Goal: Answer question/provide support

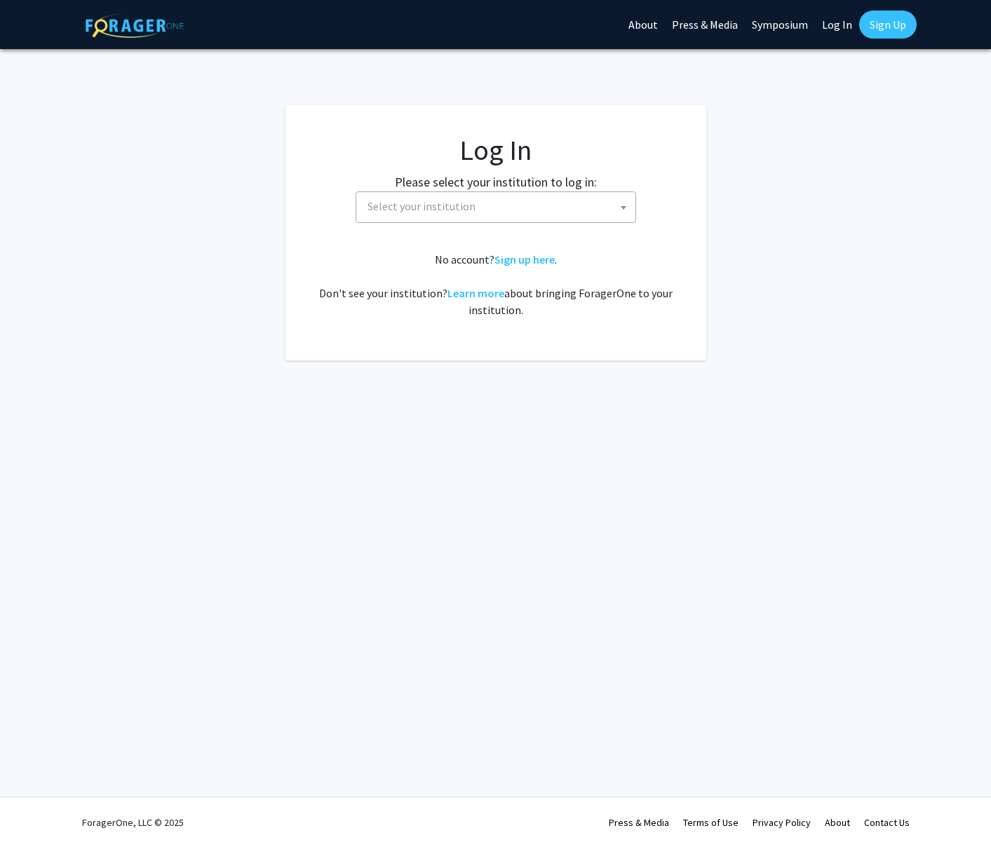
click at [838, 25] on link "Log In" at bounding box center [837, 24] width 44 height 49
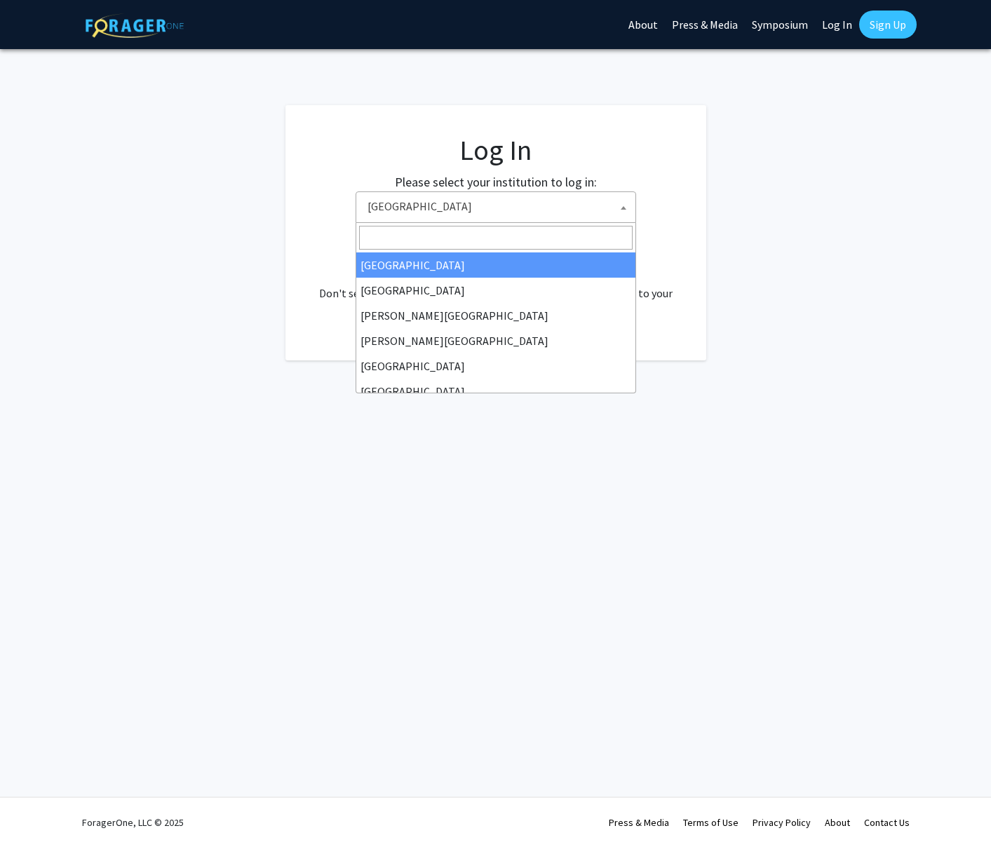
click at [620, 211] on span at bounding box center [624, 207] width 14 height 31
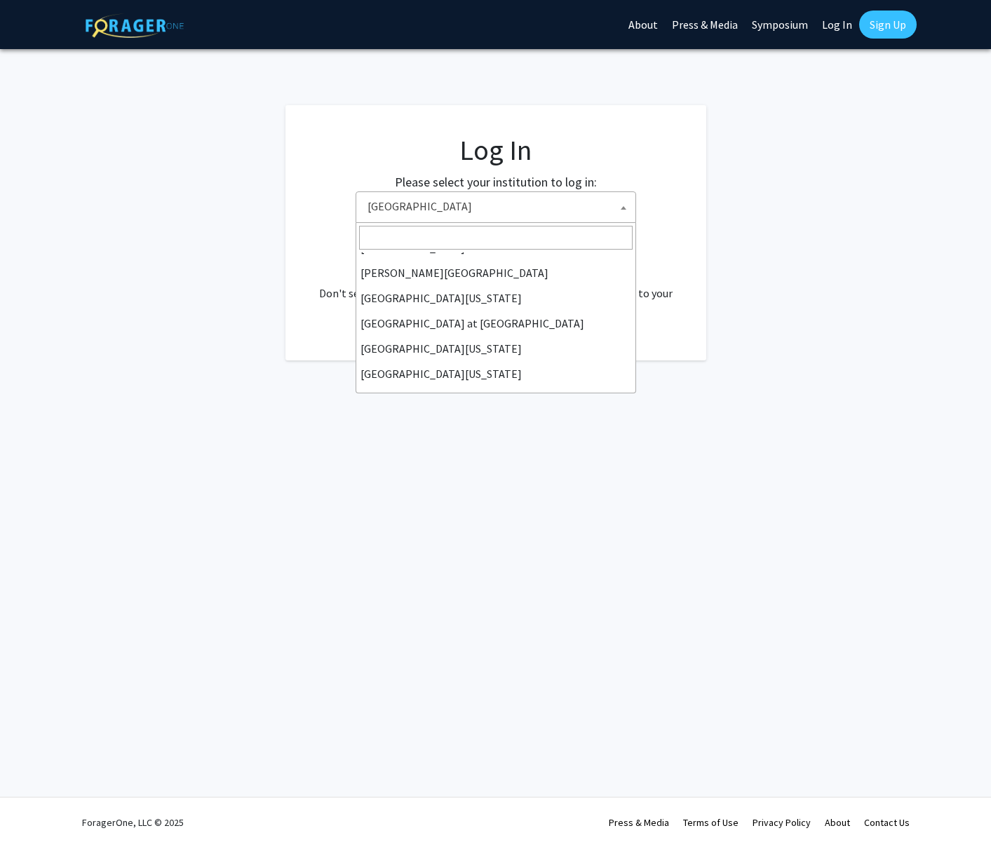
scroll to position [491, 0]
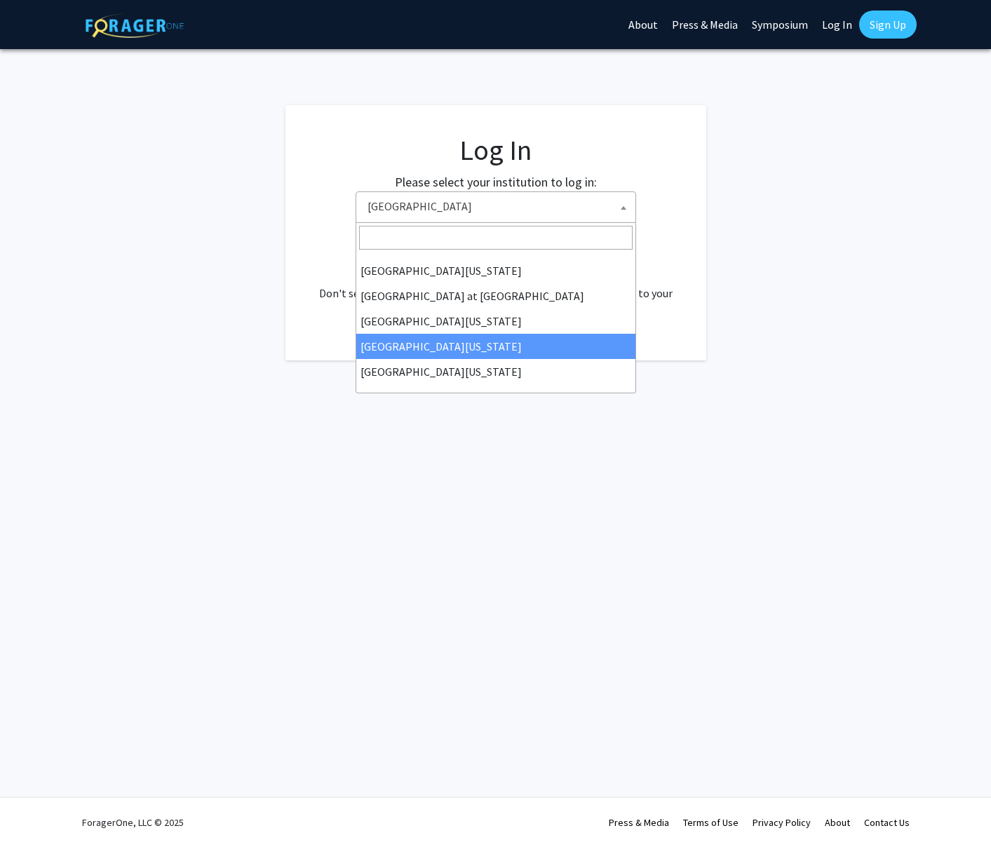
select select "31"
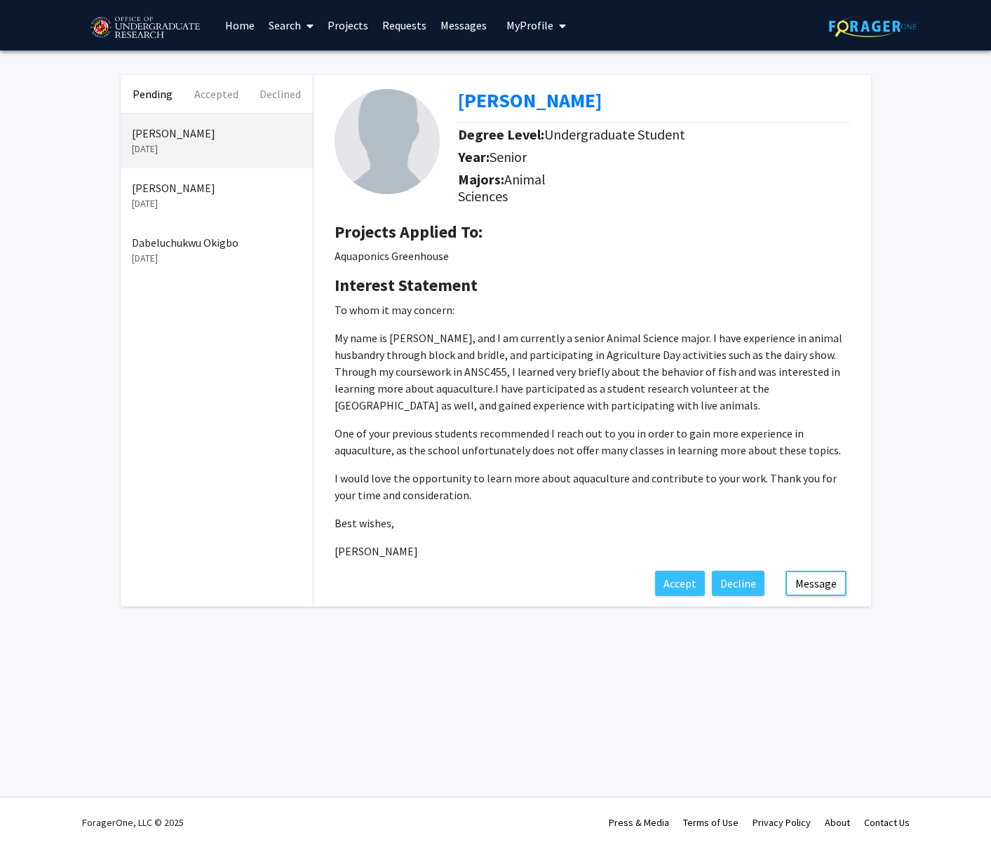
drag, startPoint x: 335, startPoint y: 309, endPoint x: 431, endPoint y: 547, distance: 257.1
click at [431, 547] on p "To whom it may concern: My name is [PERSON_NAME], and I am currently a senior A…" at bounding box center [593, 431] width 516 height 258
copy p "To whom it may concern: My name is [PERSON_NAME], and I am currently a senior A…"
click at [814, 582] on button "Message" at bounding box center [816, 583] width 61 height 25
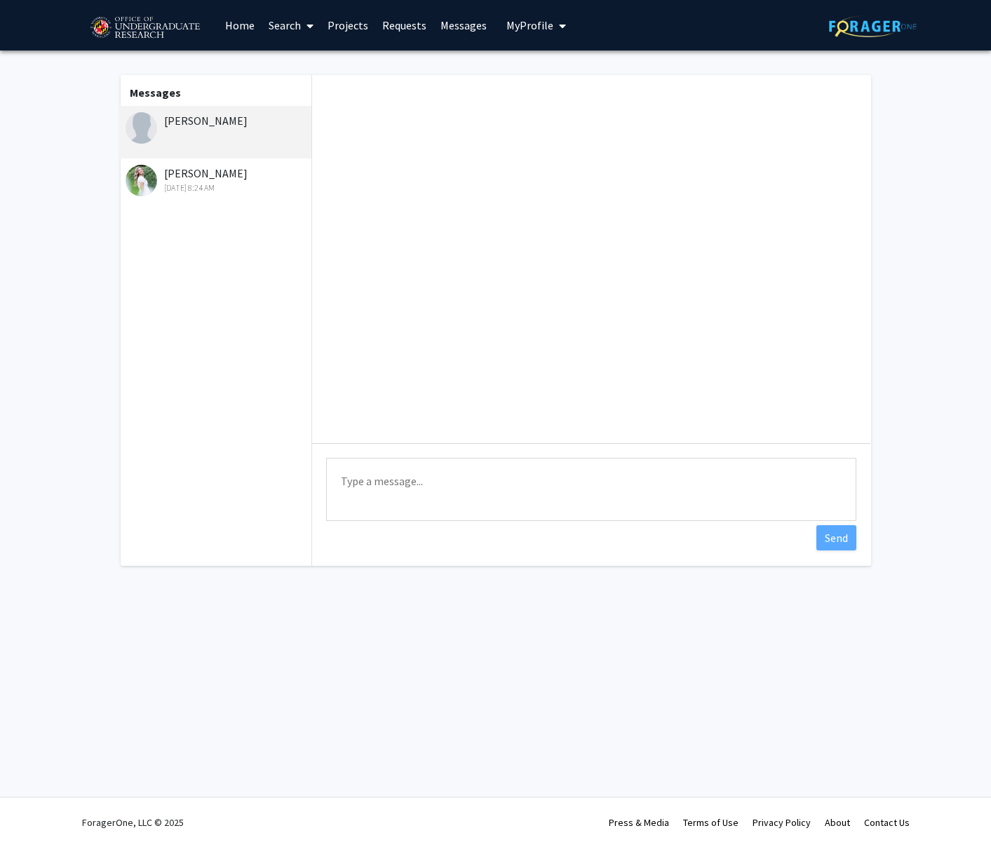
click at [248, 129] on div "[PERSON_NAME]" at bounding box center [216, 132] width 194 height 53
click at [474, 481] on textarea "Type a message" at bounding box center [591, 489] width 530 height 63
paste textarea "Dear [PERSON_NAME], Thank you for your interest in my lab and for sharing your …"
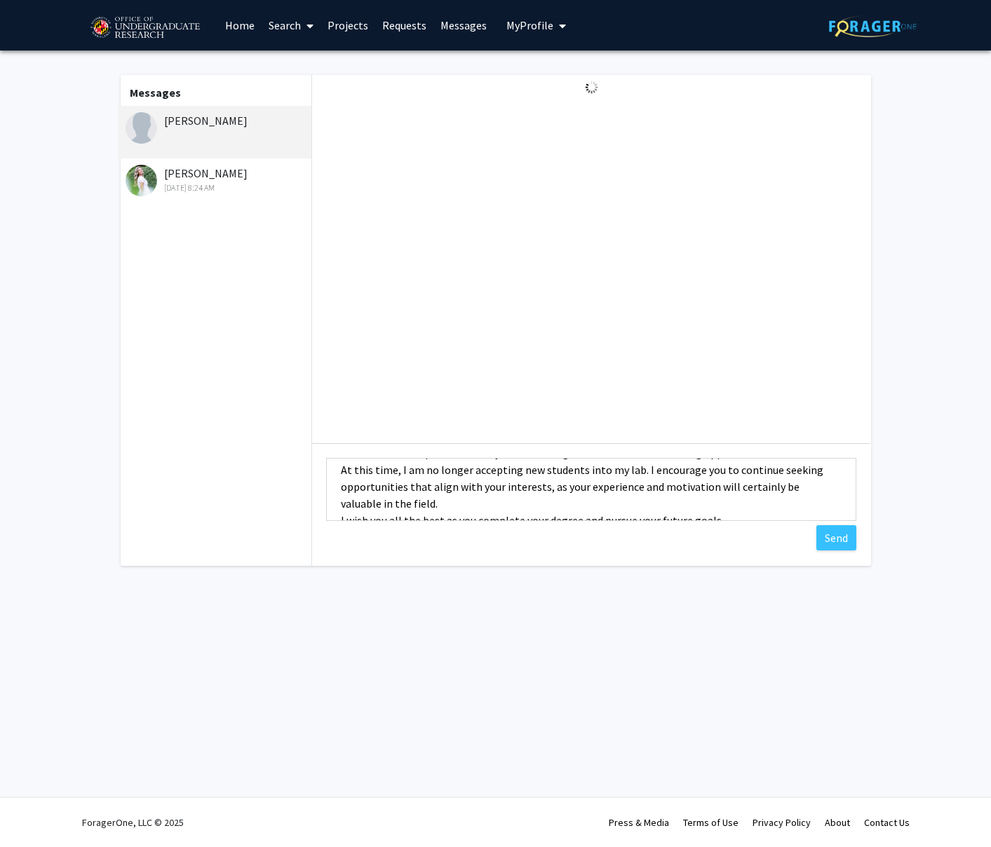
scroll to position [118, 0]
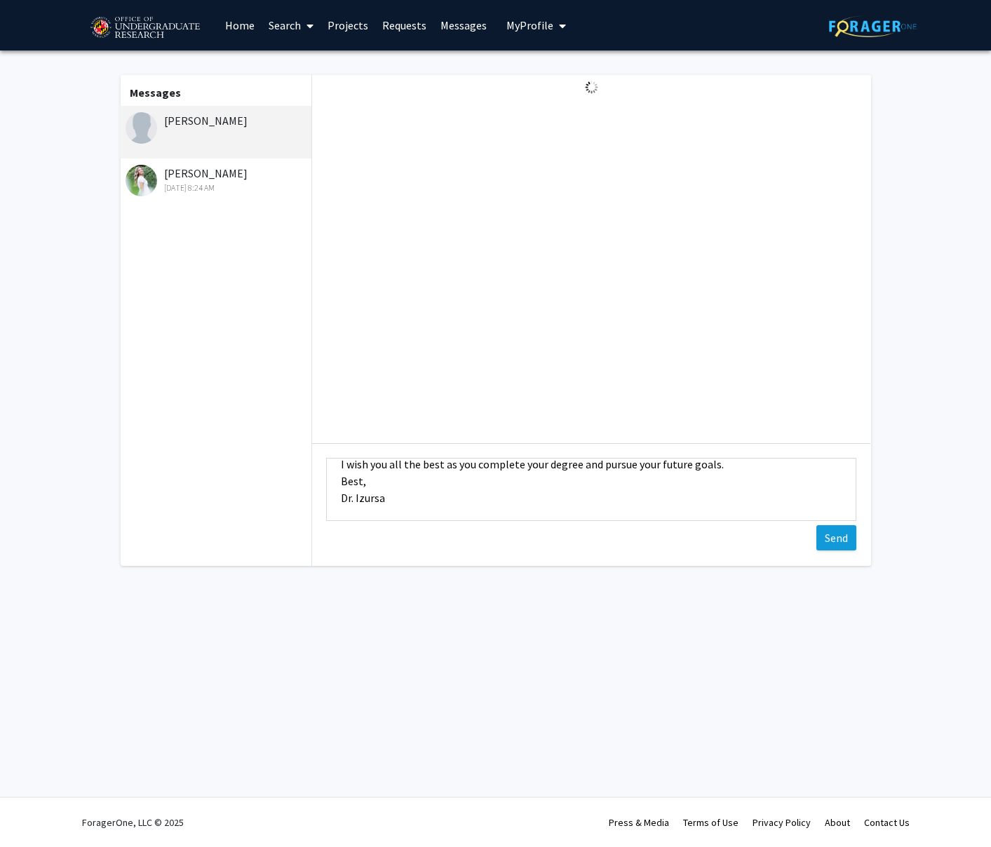
type textarea "Dear [PERSON_NAME], Thank you for your interest in my lab and for sharing your …"
click at [838, 542] on button "Send" at bounding box center [837, 537] width 40 height 25
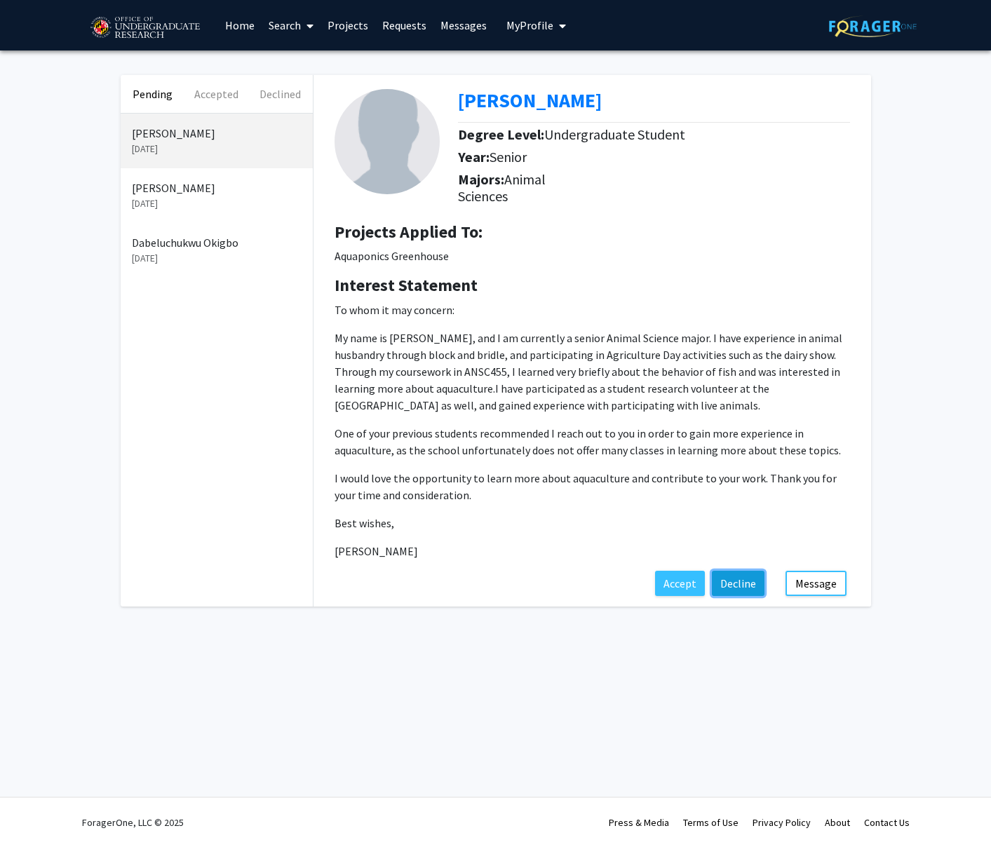
click at [753, 587] on button "Decline" at bounding box center [738, 583] width 53 height 25
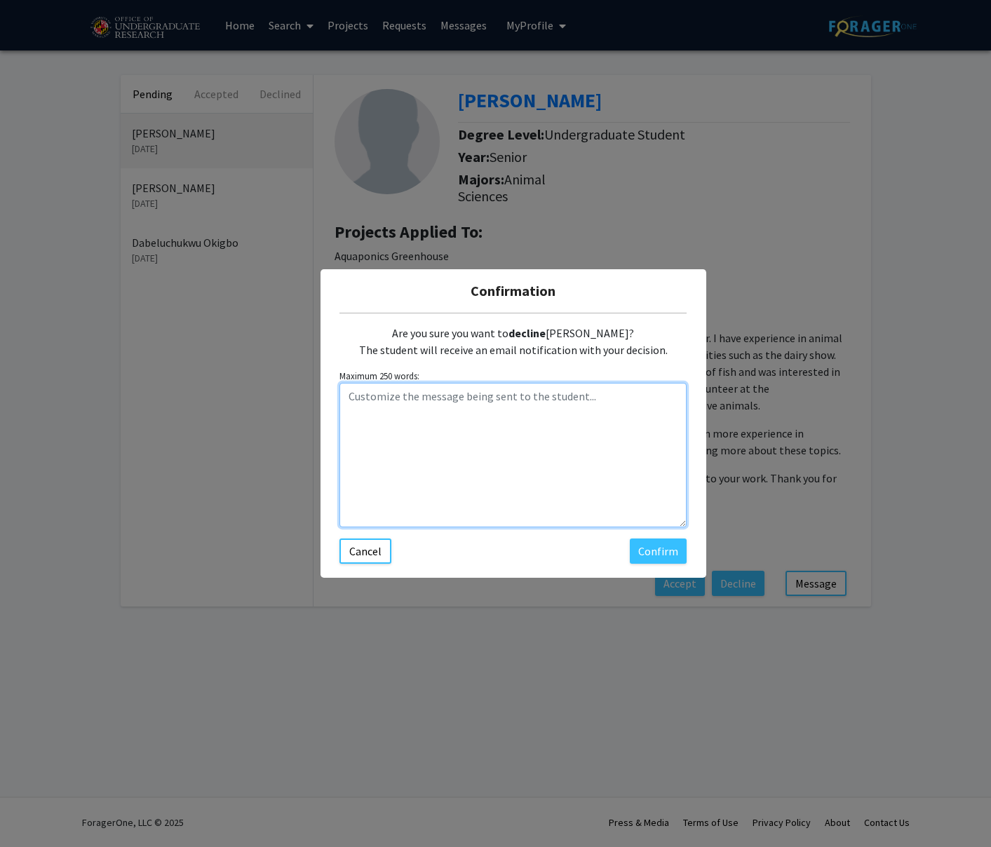
click at [419, 400] on textarea "Customize the message being sent to the student..." at bounding box center [513, 455] width 347 height 145
paste textarea "Dear [PERSON_NAME], Thank you for your interest in my lab and for sharing your …"
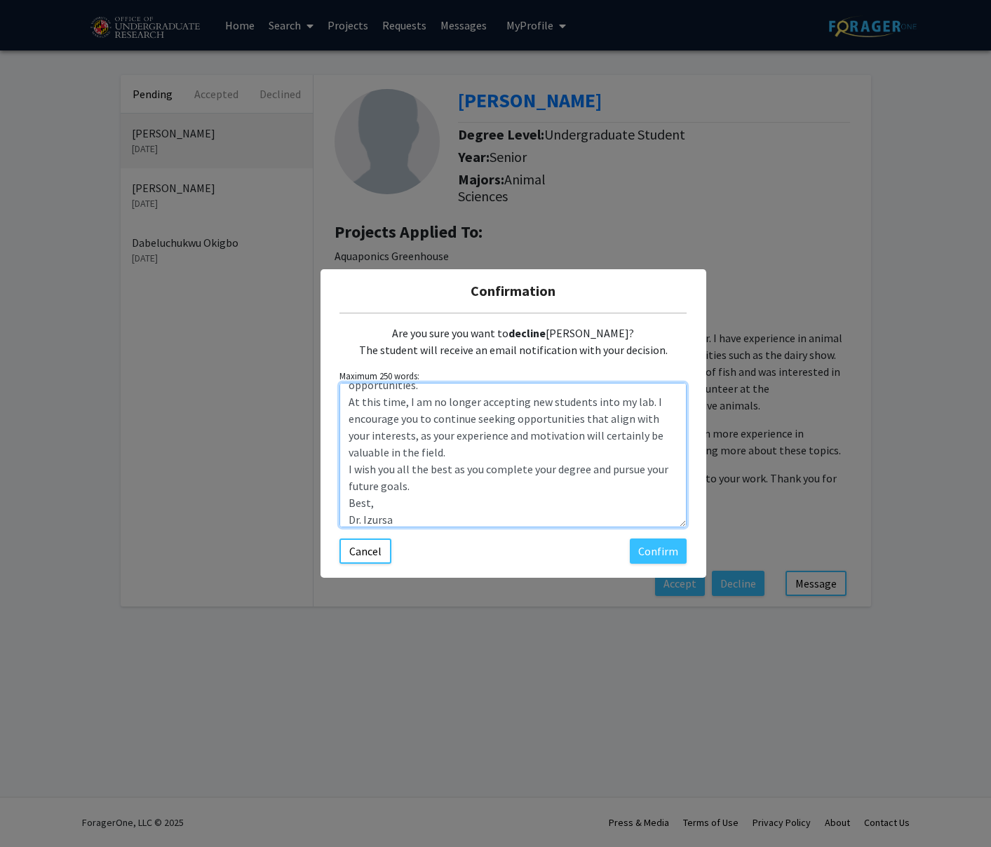
scroll to position [67, 0]
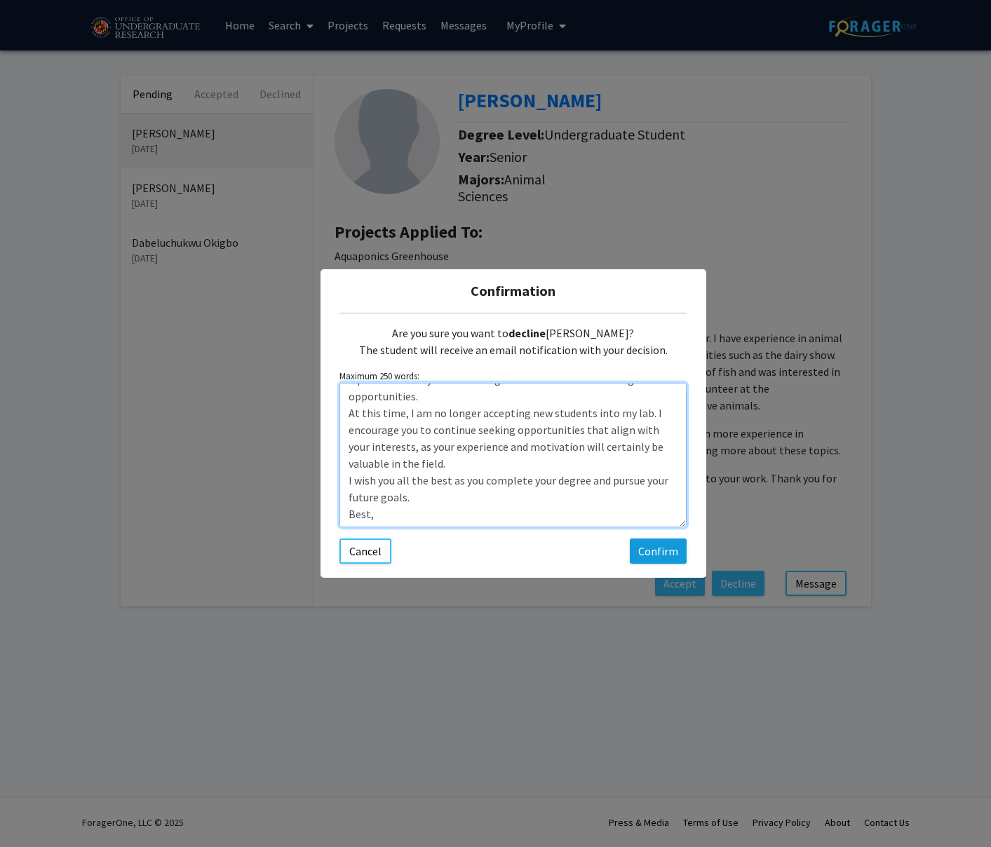
type textarea "Dear [PERSON_NAME], Thank you for your interest in my lab and for sharing your …"
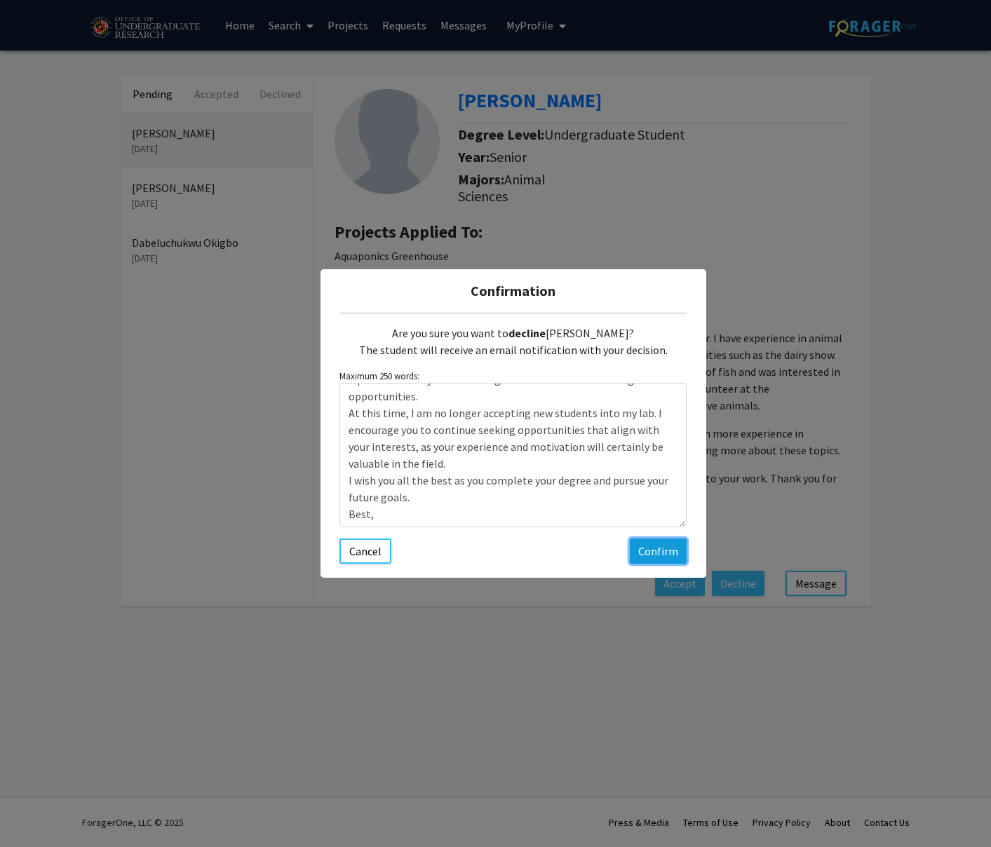
click at [667, 556] on button "Confirm" at bounding box center [658, 551] width 57 height 25
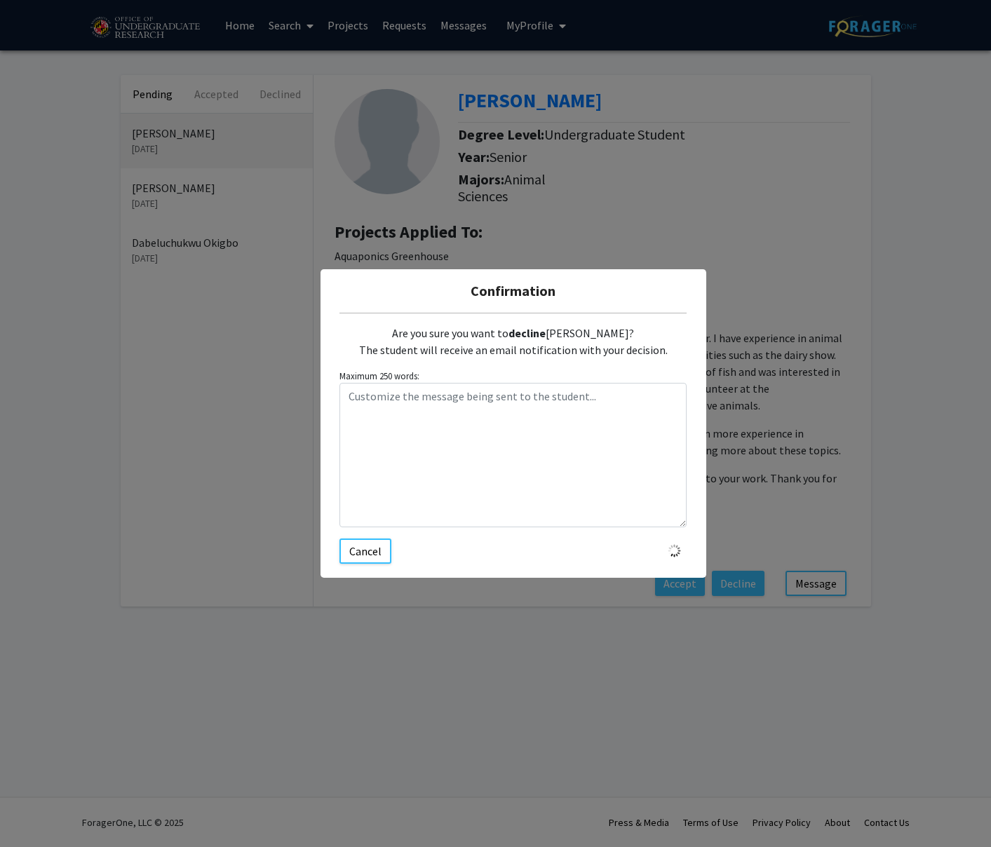
scroll to position [0, 0]
